Goal: Task Accomplishment & Management: Manage account settings

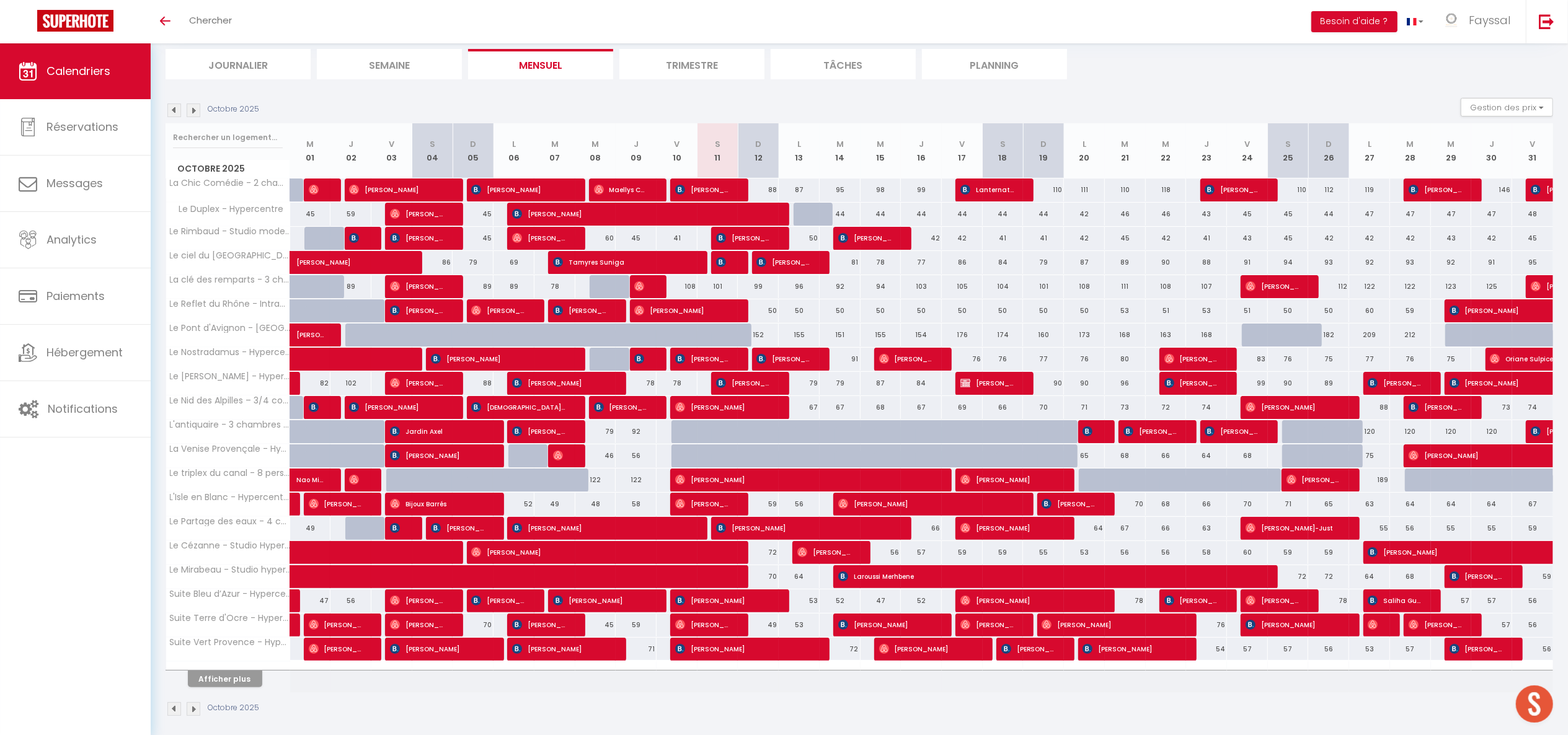
scroll to position [93, 0]
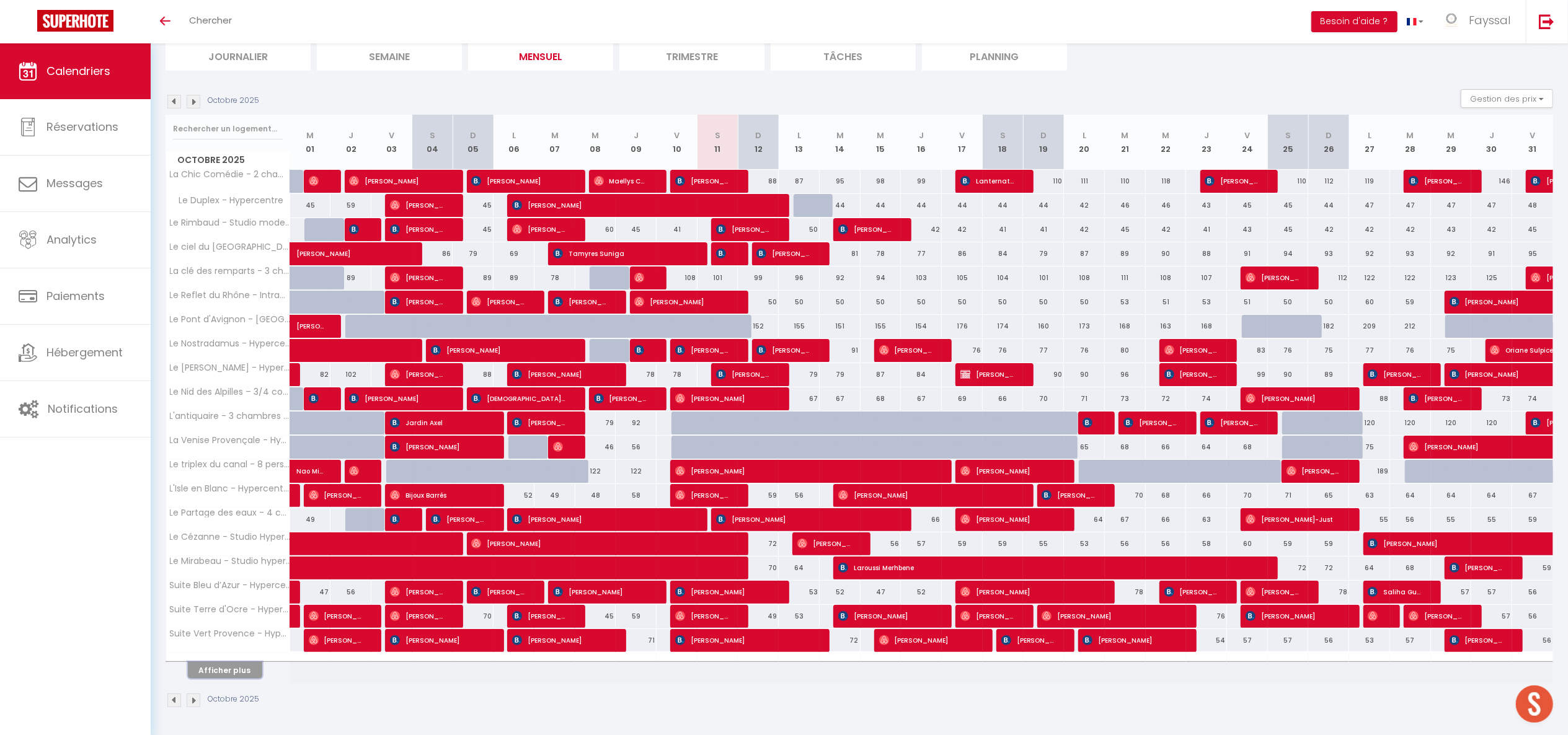
click at [229, 671] on button "Afficher plus" at bounding box center [225, 670] width 75 height 16
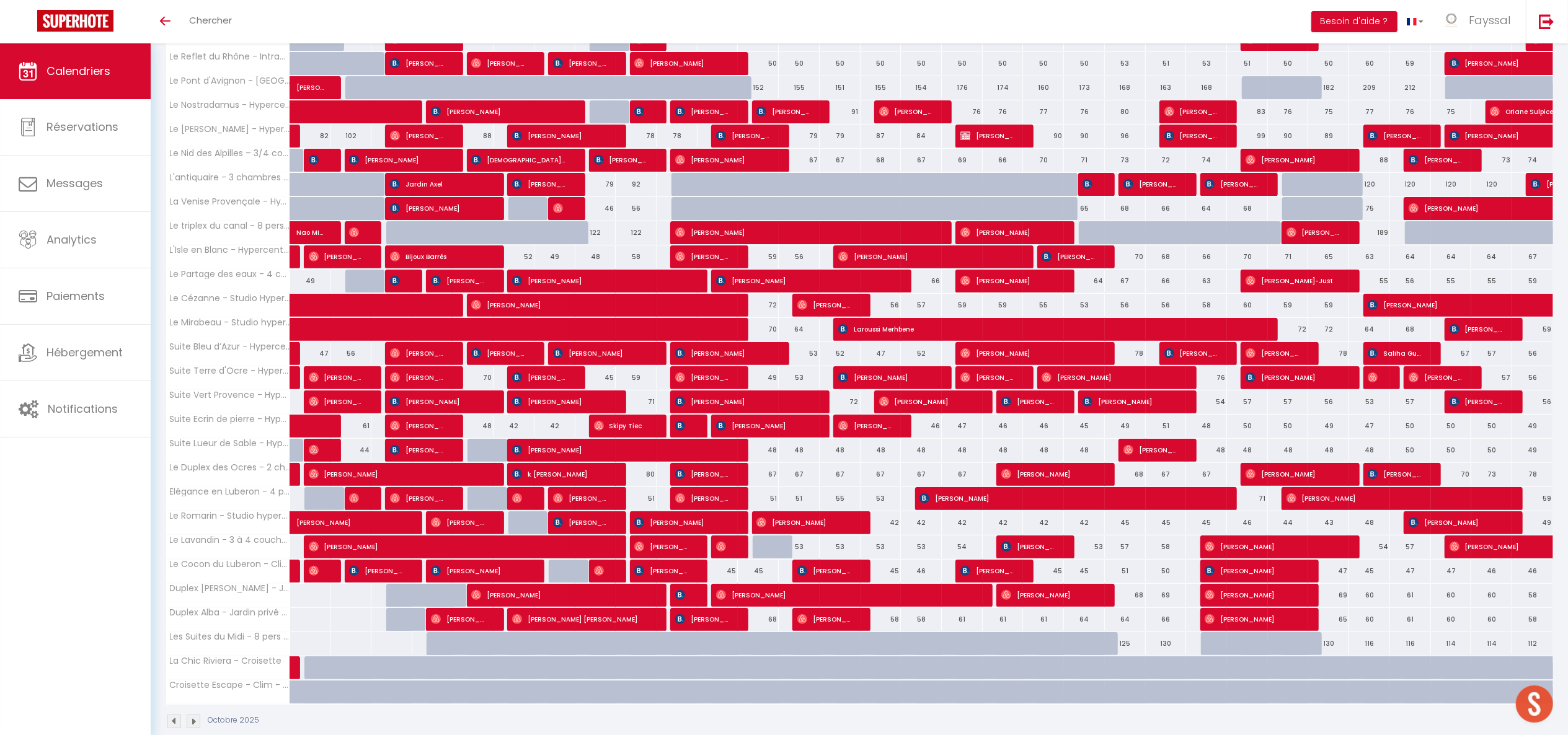
scroll to position [354, 0]
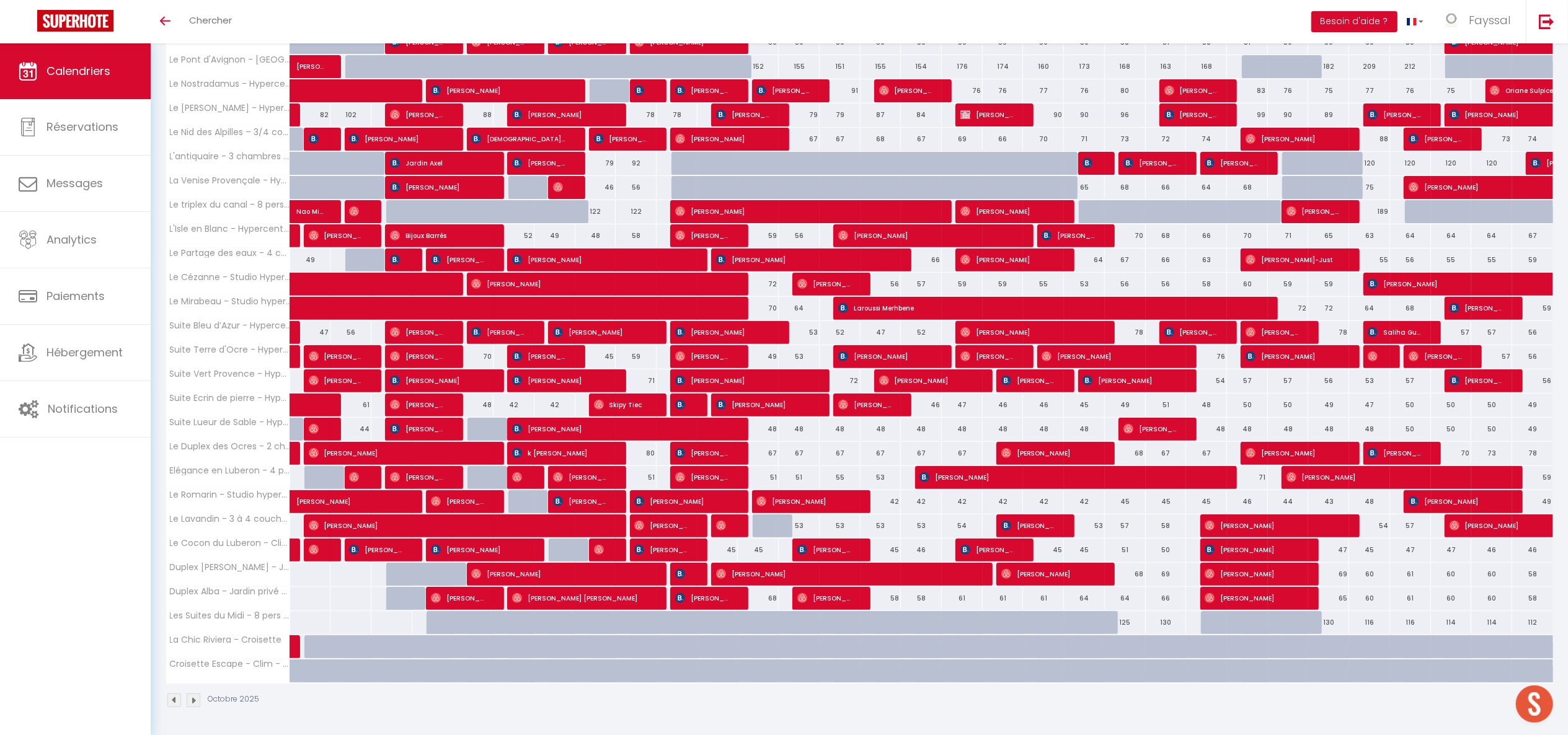
click at [771, 453] on div "67" at bounding box center [758, 453] width 41 height 23
type input "67"
type input "Dim 12 Octobre 2025"
type input "Lun 13 Octobre 2025"
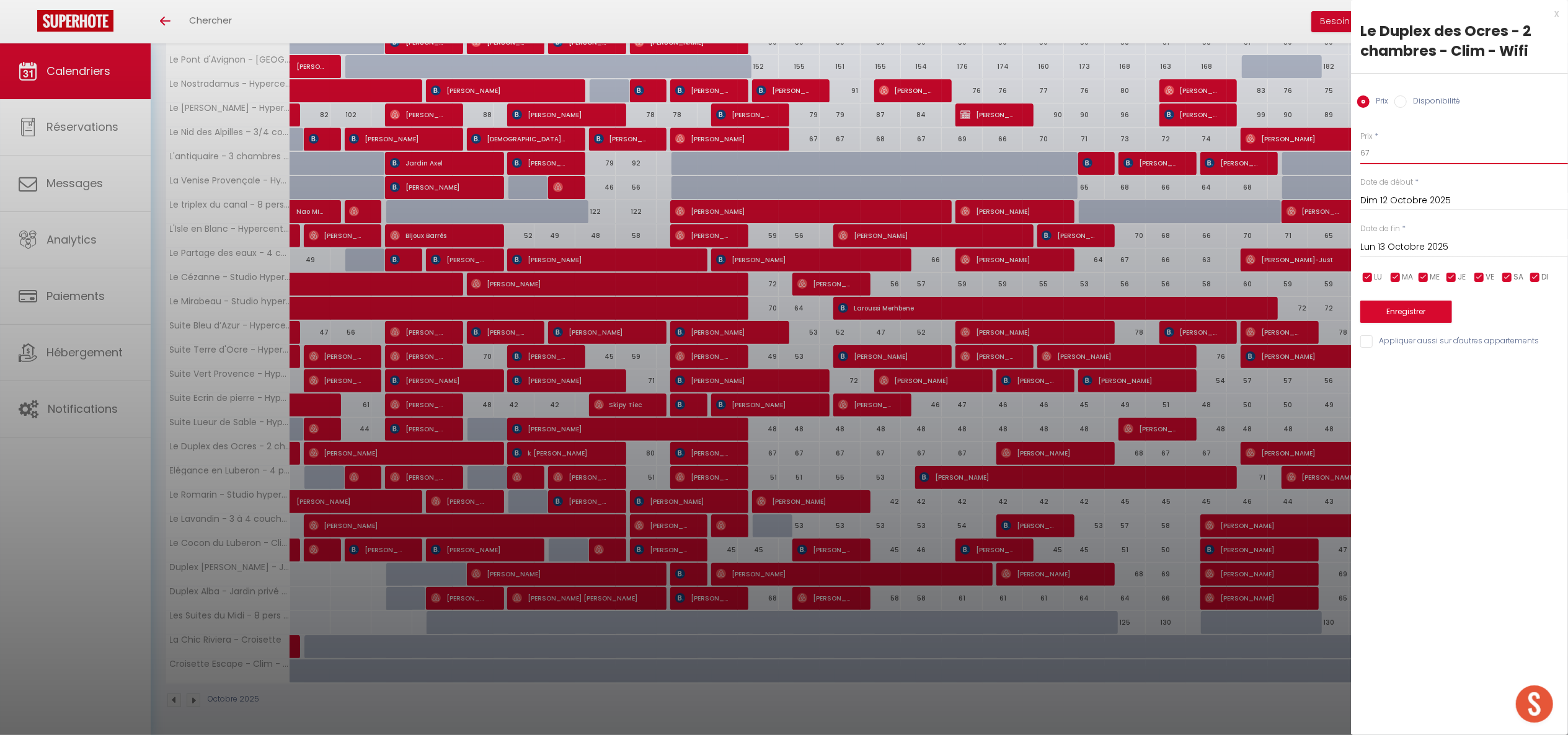
click at [1384, 153] on input "67" at bounding box center [1465, 153] width 208 height 23
type input "66"
click at [1437, 242] on input "Lun 13 Octobre 2025" at bounding box center [1465, 247] width 208 height 16
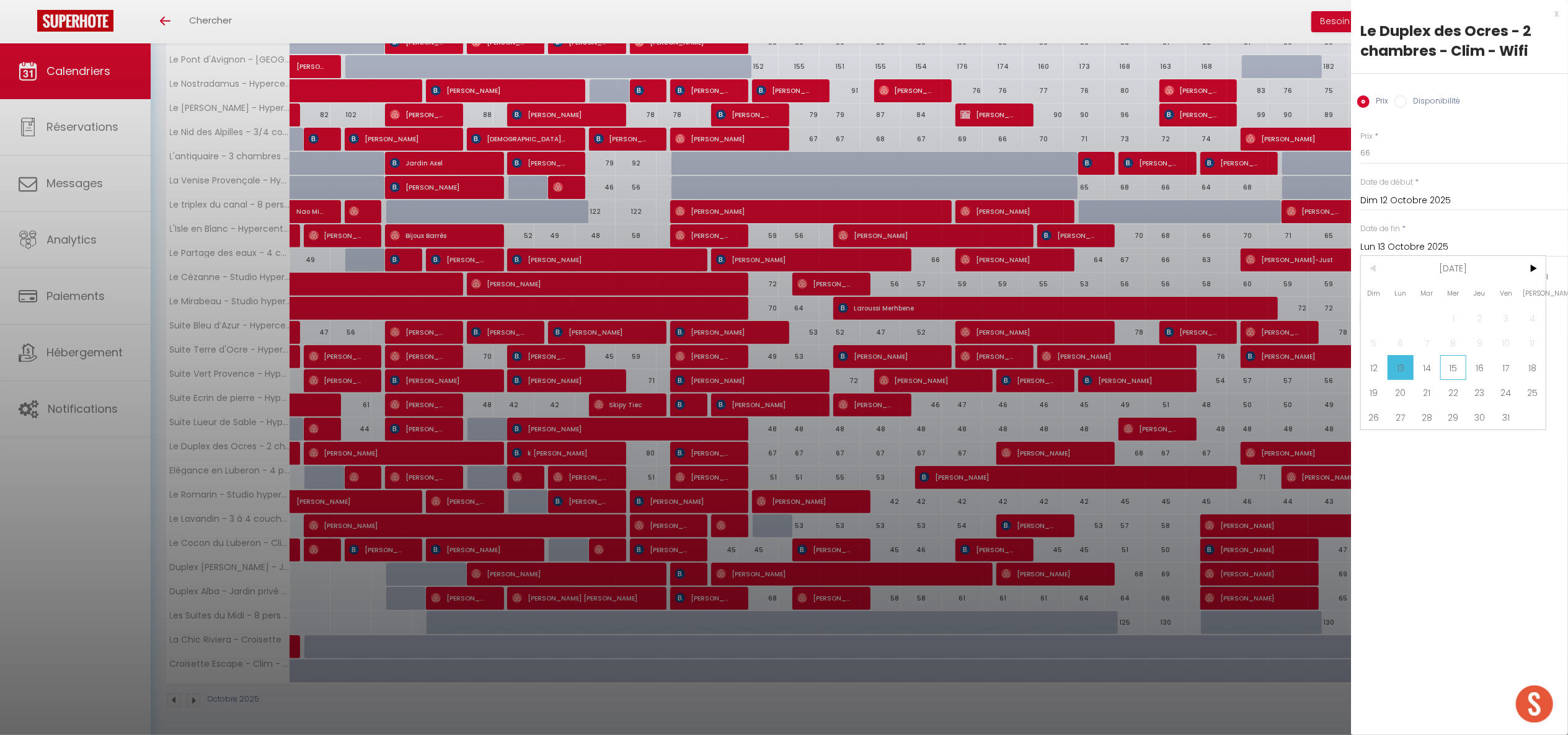
click at [1460, 371] on span "15" at bounding box center [1454, 368] width 27 height 25
type input "Mer 15 Octobre 2025"
click at [1426, 316] on button "Enregistrer" at bounding box center [1407, 312] width 92 height 23
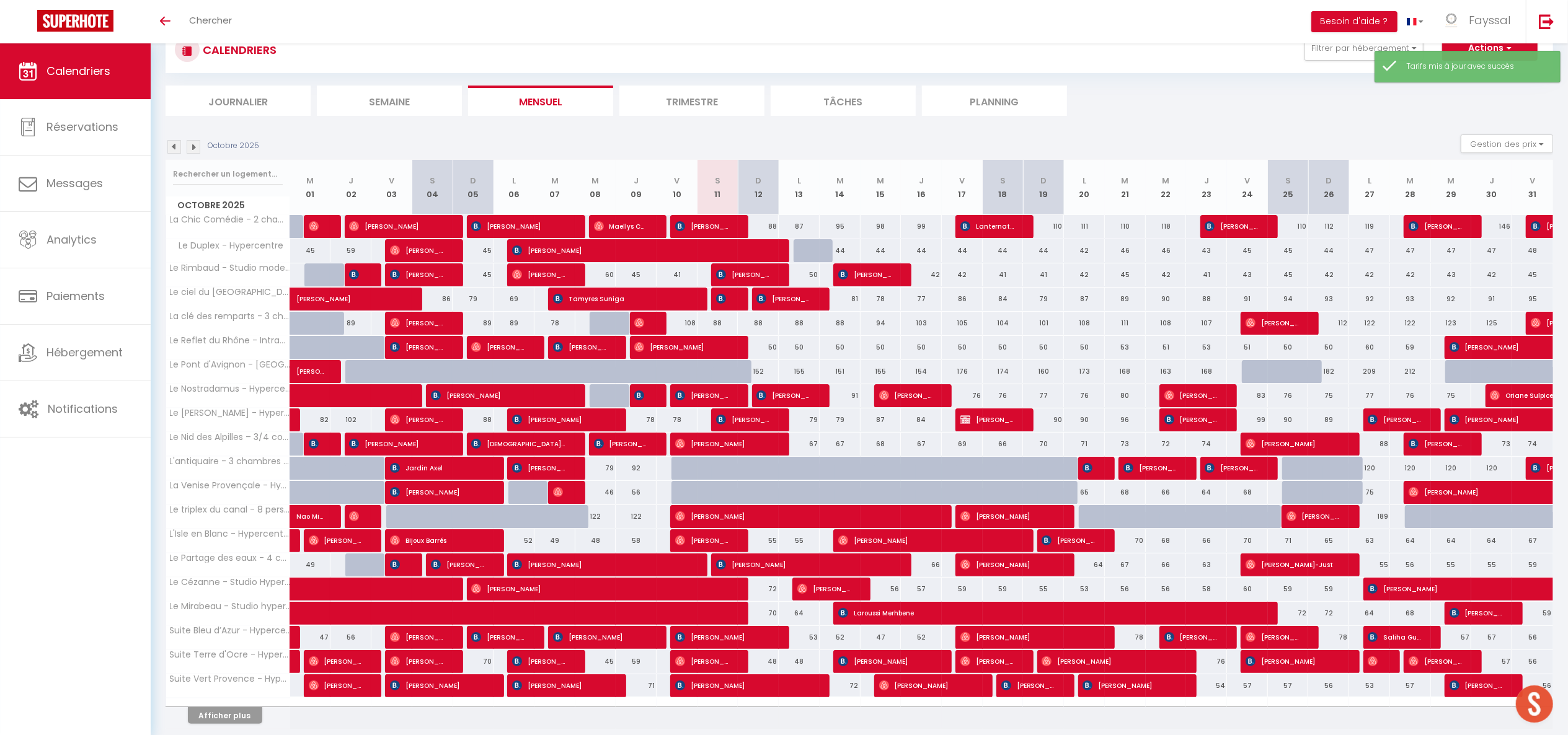
scroll to position [93, 0]
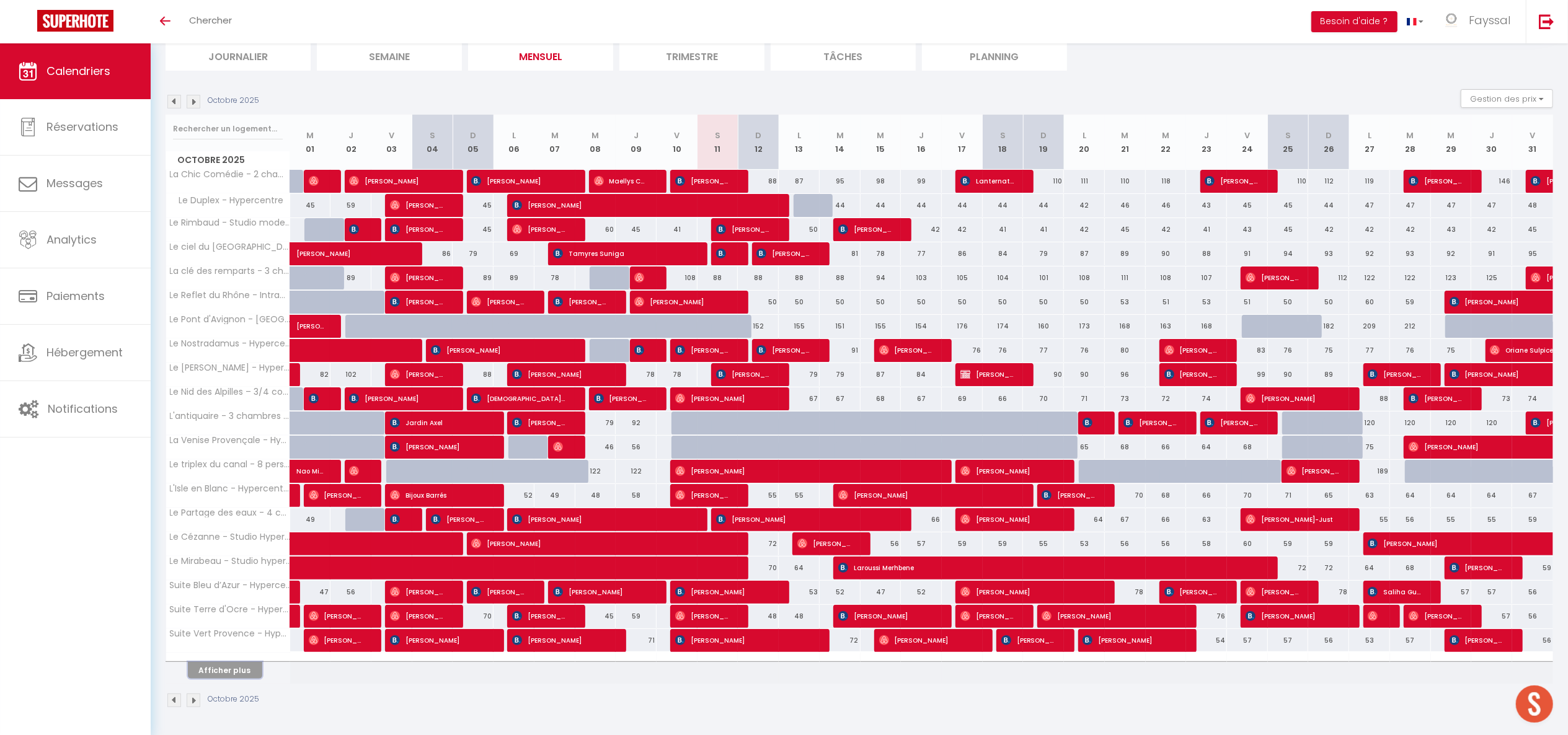
click at [228, 668] on button "Afficher plus" at bounding box center [225, 670] width 75 height 16
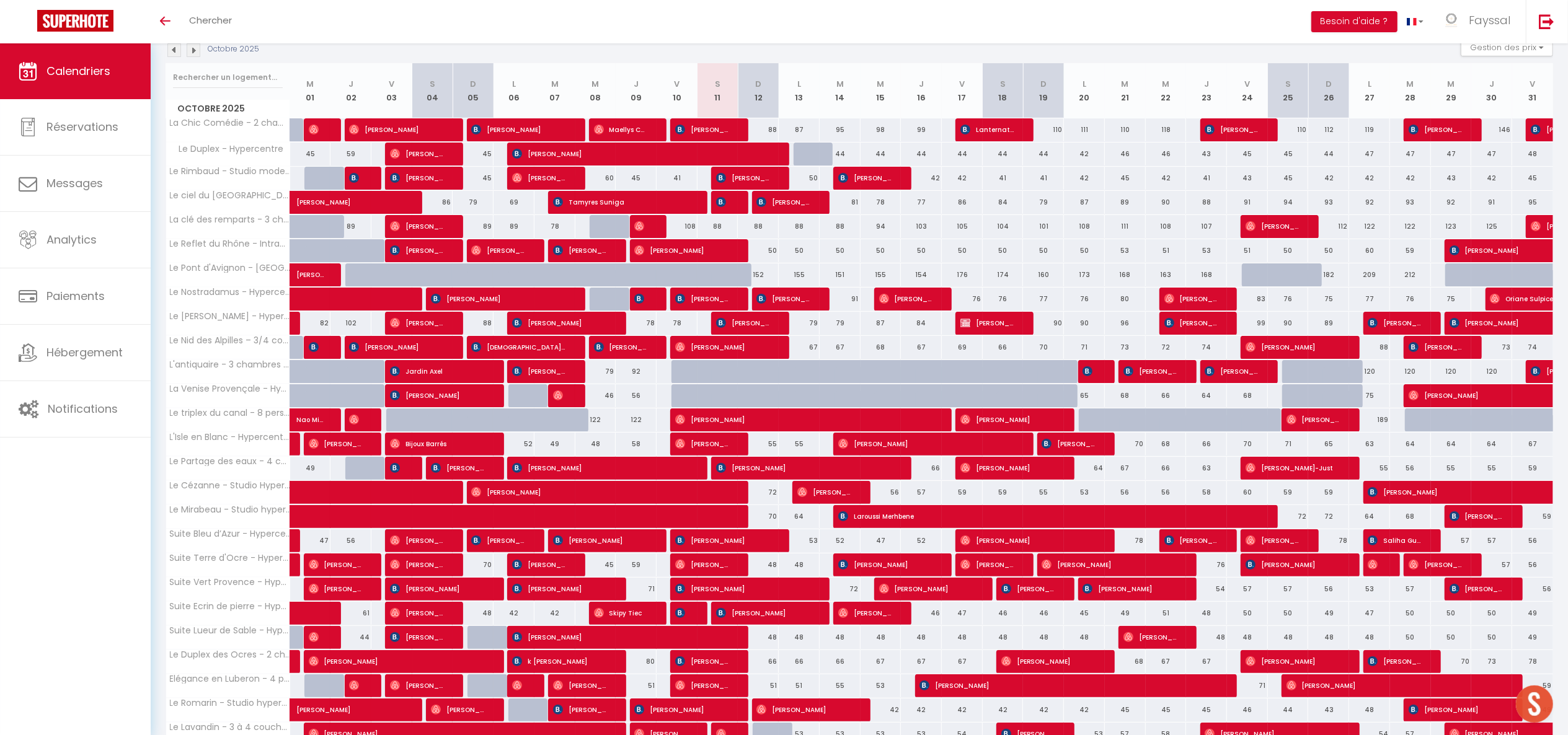
scroll to position [147, 0]
